Goal: Go to known website: Go to known website

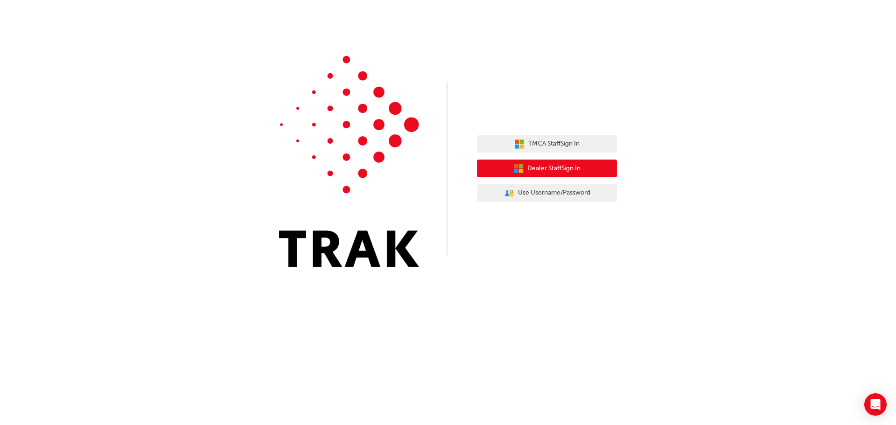
click at [561, 169] on span "Dealer Staff Sign In" at bounding box center [553, 168] width 53 height 11
